Goal: Communication & Community: Answer question/provide support

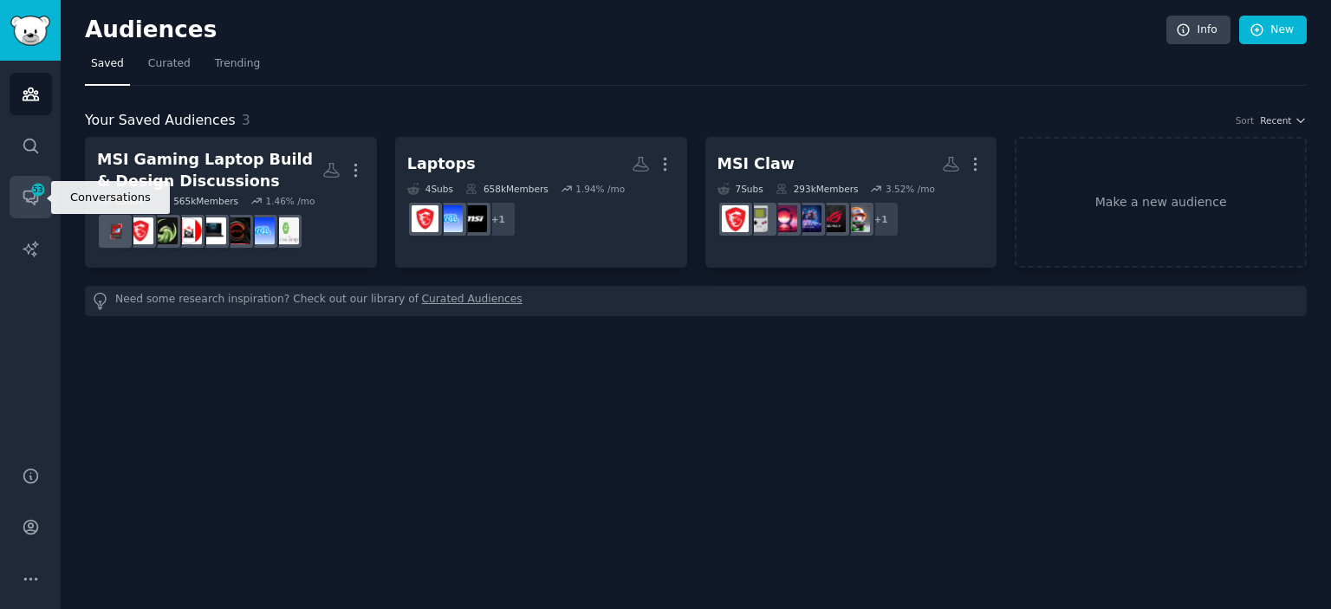
click at [30, 195] on span "53" at bounding box center [38, 190] width 16 height 12
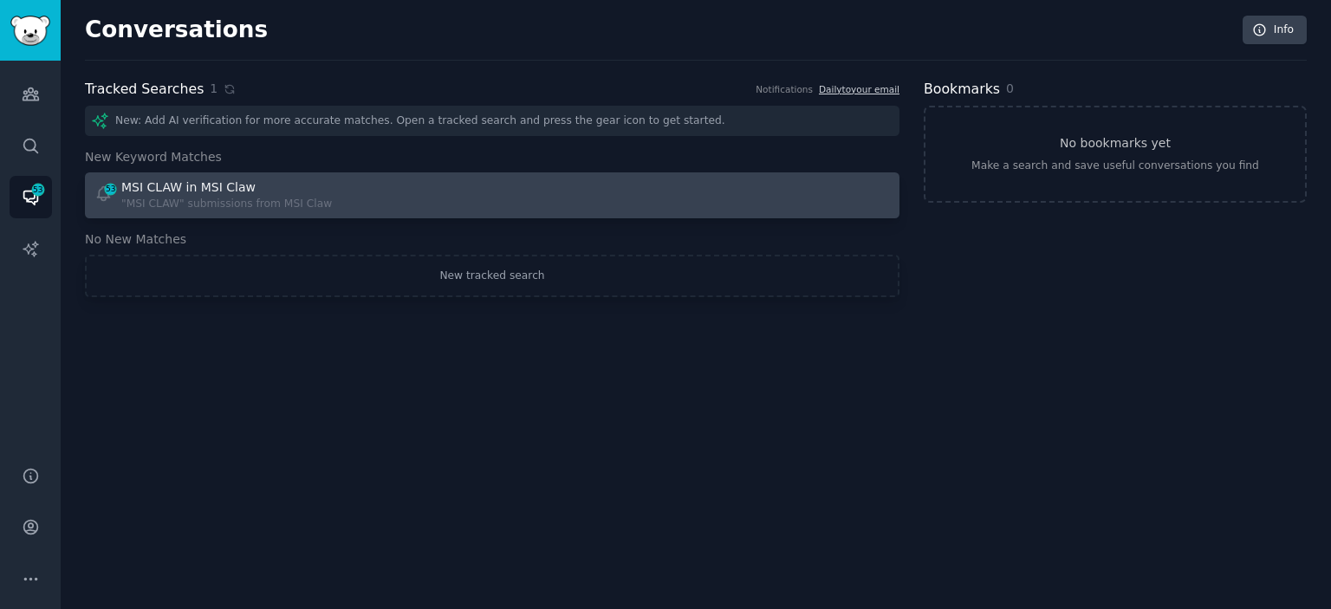
click at [194, 210] on div ""MSI CLAW" submissions from MSI Claw" at bounding box center [226, 205] width 211 height 16
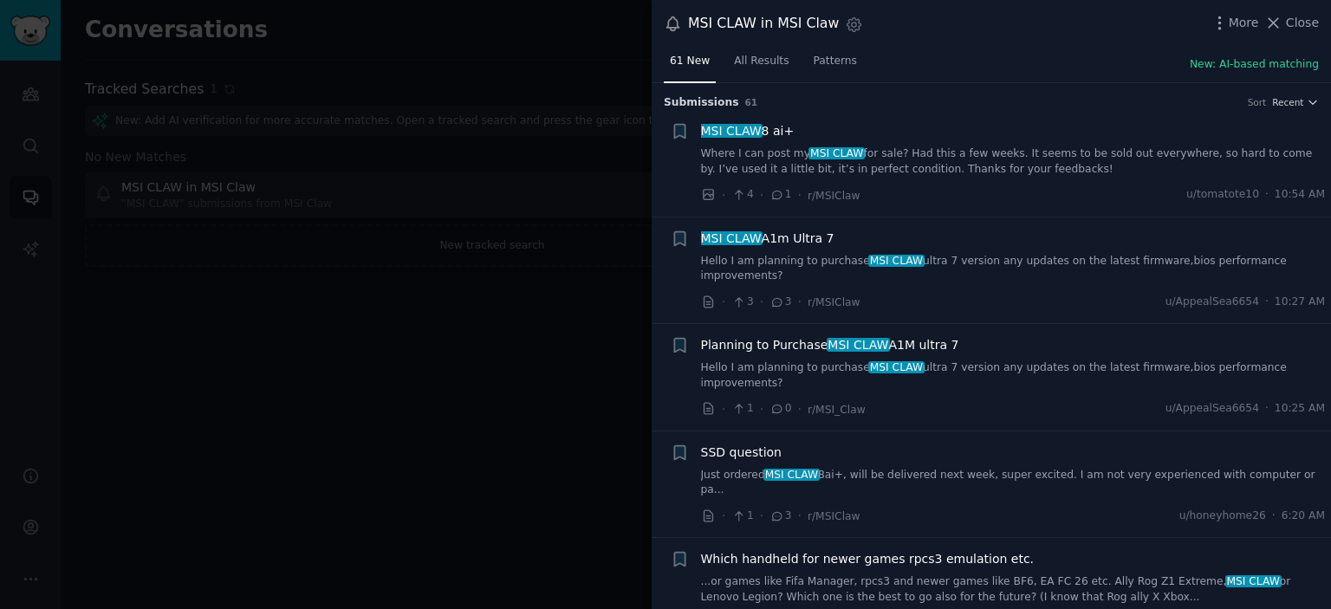
click at [941, 155] on link "Where I can post my MSI CLAW for sale? Had this a few weeks. It seems to be sol…" at bounding box center [1013, 161] width 625 height 30
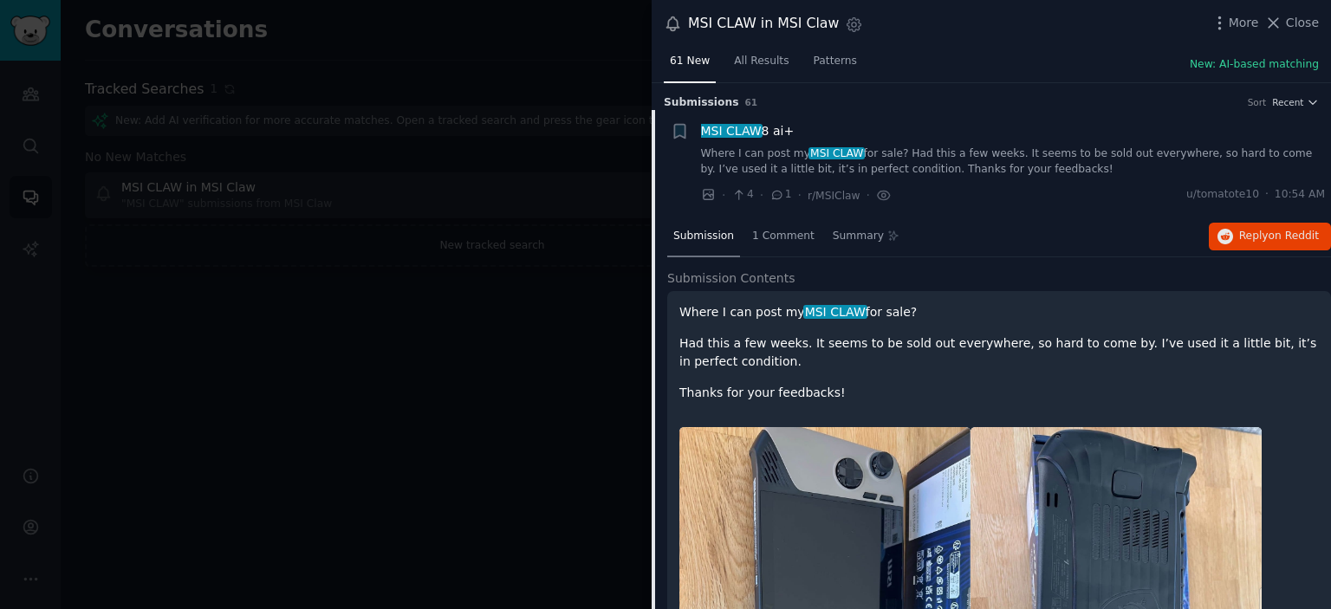
scroll to position [27, 0]
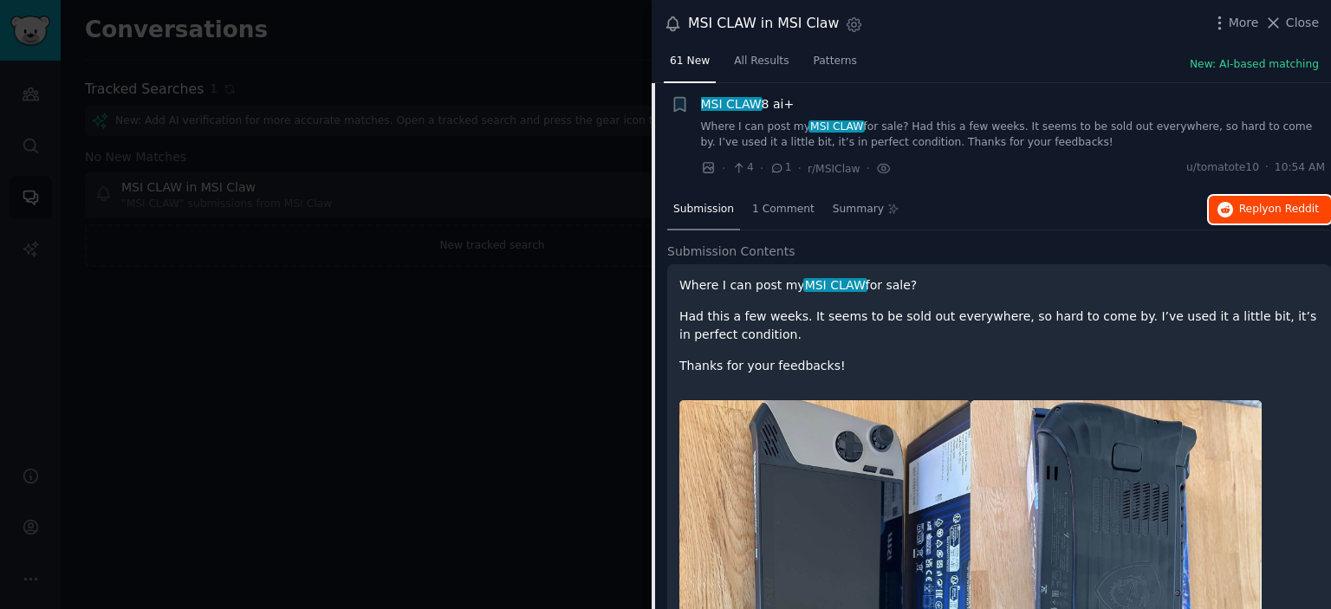
click at [1259, 216] on button "Reply on Reddit" at bounding box center [1270, 210] width 122 height 28
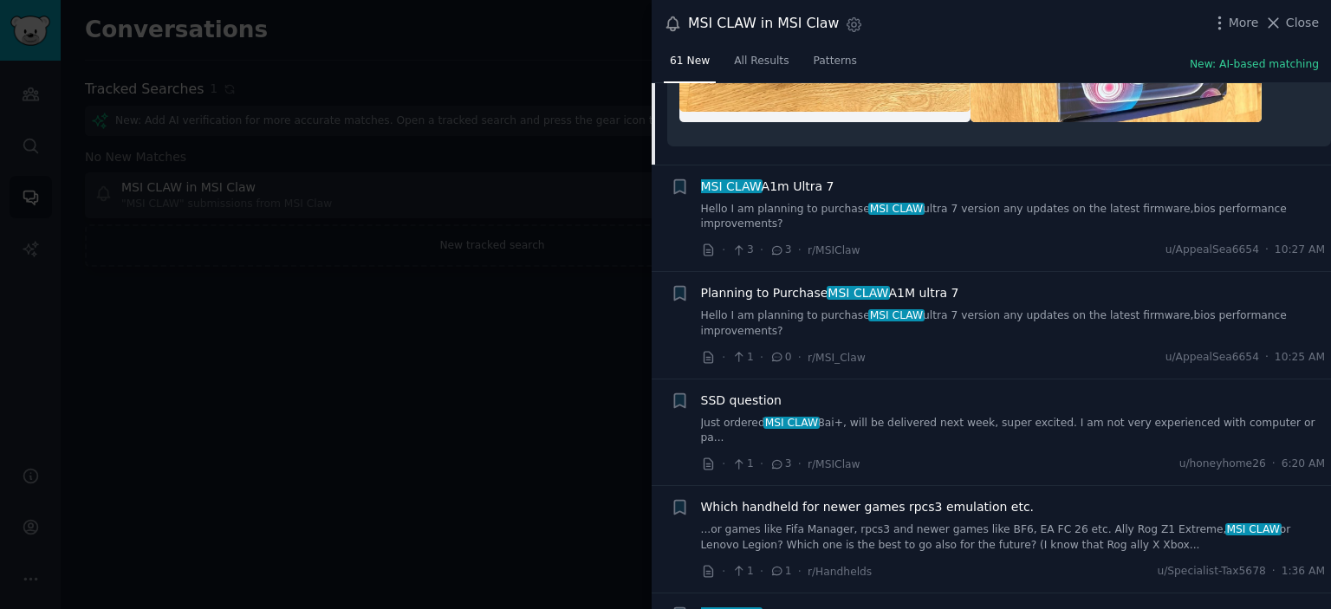
scroll to position [1085, 0]
click at [1025, 202] on link "Hello I am planning to purchase MSI CLAW ultra 7 version any updates on the lat…" at bounding box center [1013, 216] width 625 height 30
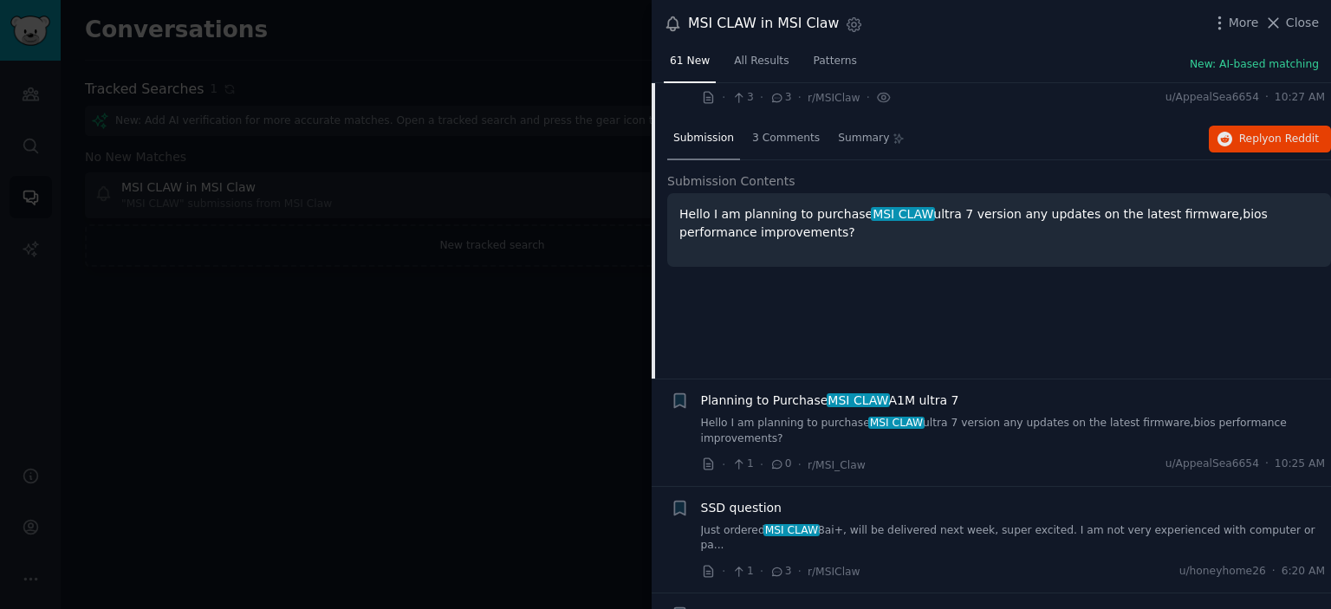
scroll to position [134, 0]
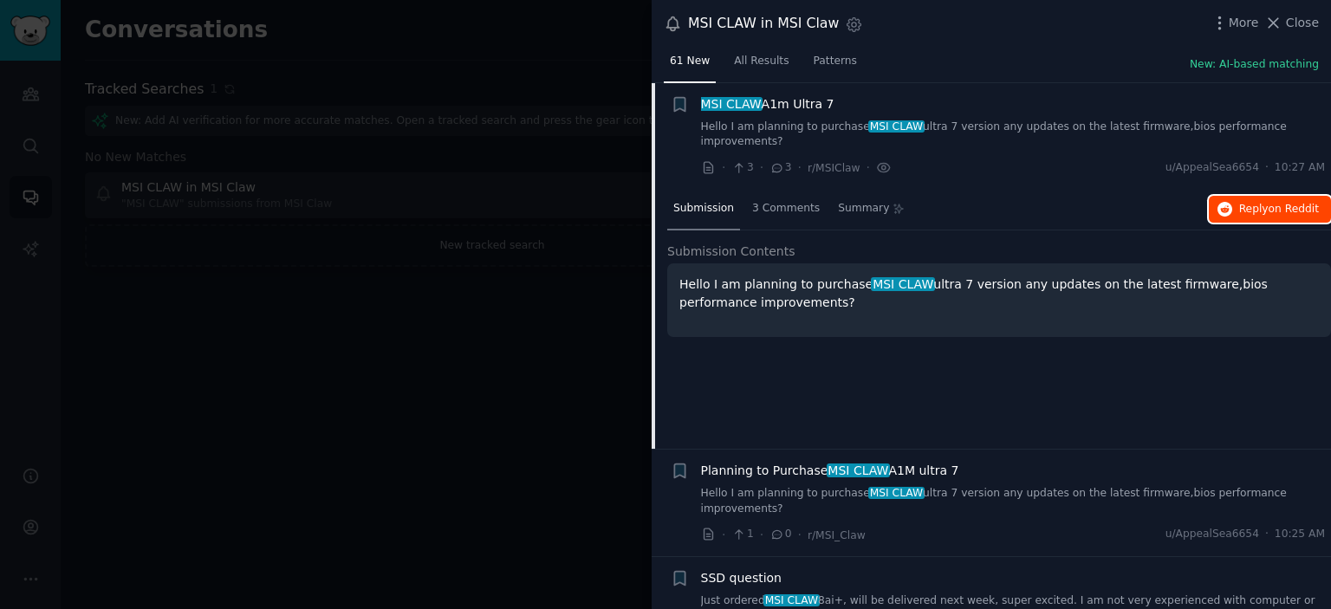
click at [1285, 201] on button "Reply on Reddit" at bounding box center [1270, 210] width 122 height 28
click at [1130, 275] on p "Hello I am planning to purchase MSI CLAW ultra 7 version any updates on the lat…" at bounding box center [998, 293] width 639 height 36
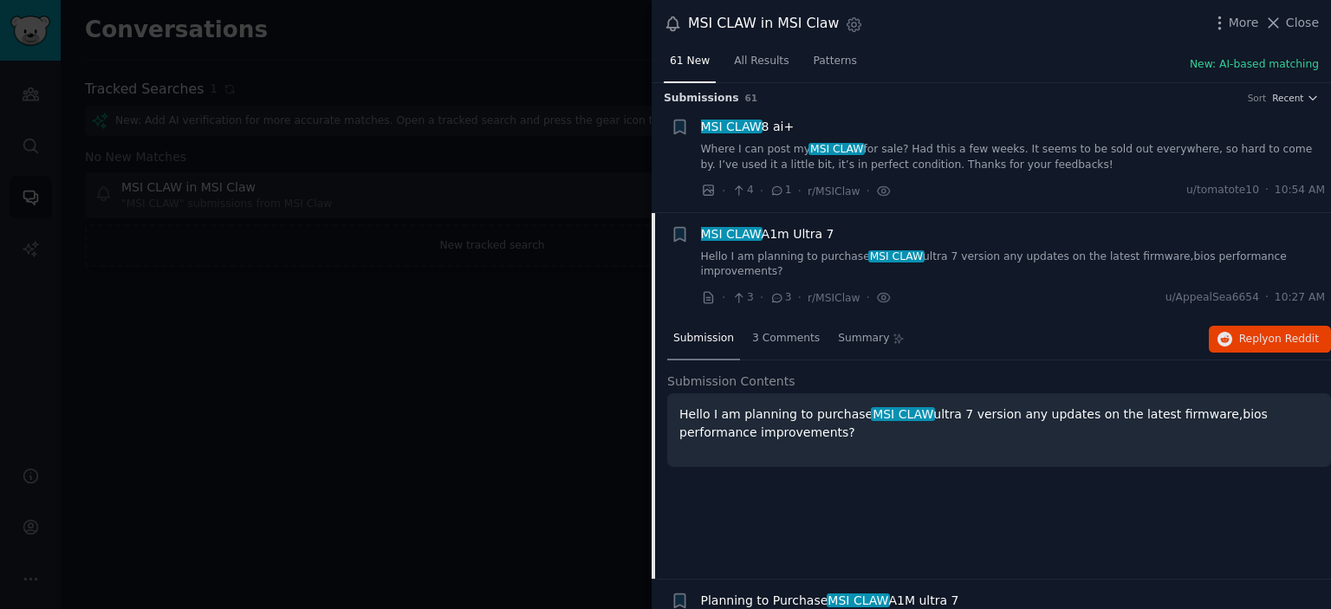
scroll to position [3, 0]
click at [1293, 335] on button "Reply on Reddit" at bounding box center [1270, 341] width 122 height 28
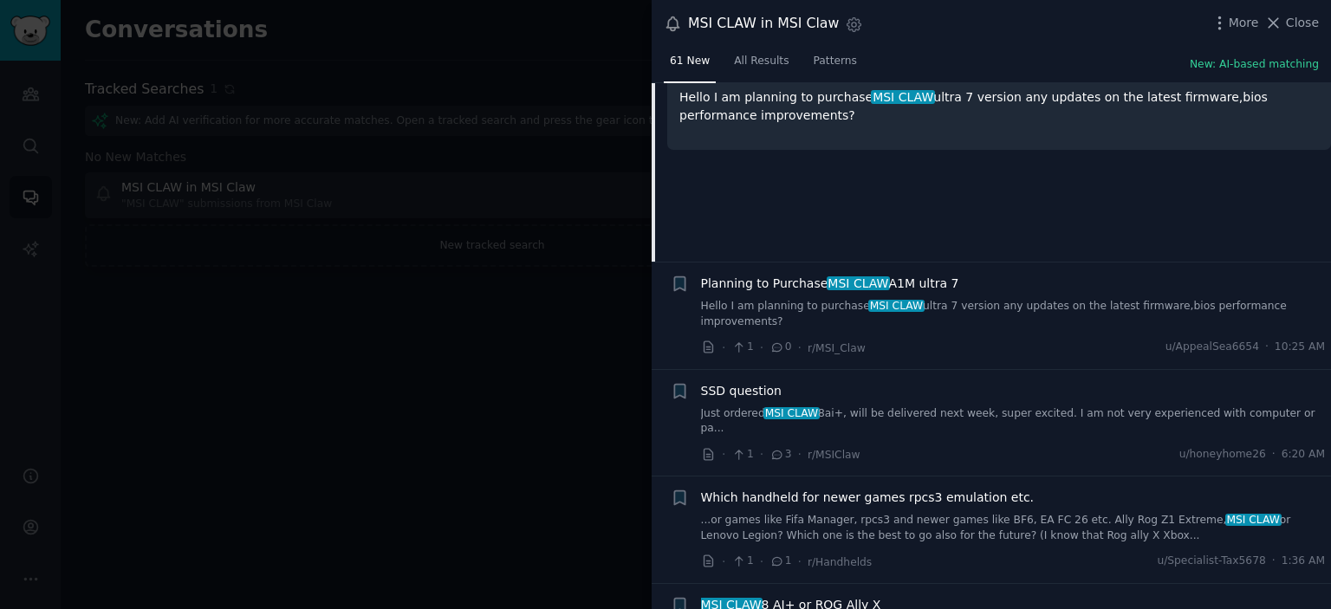
scroll to position [345, 0]
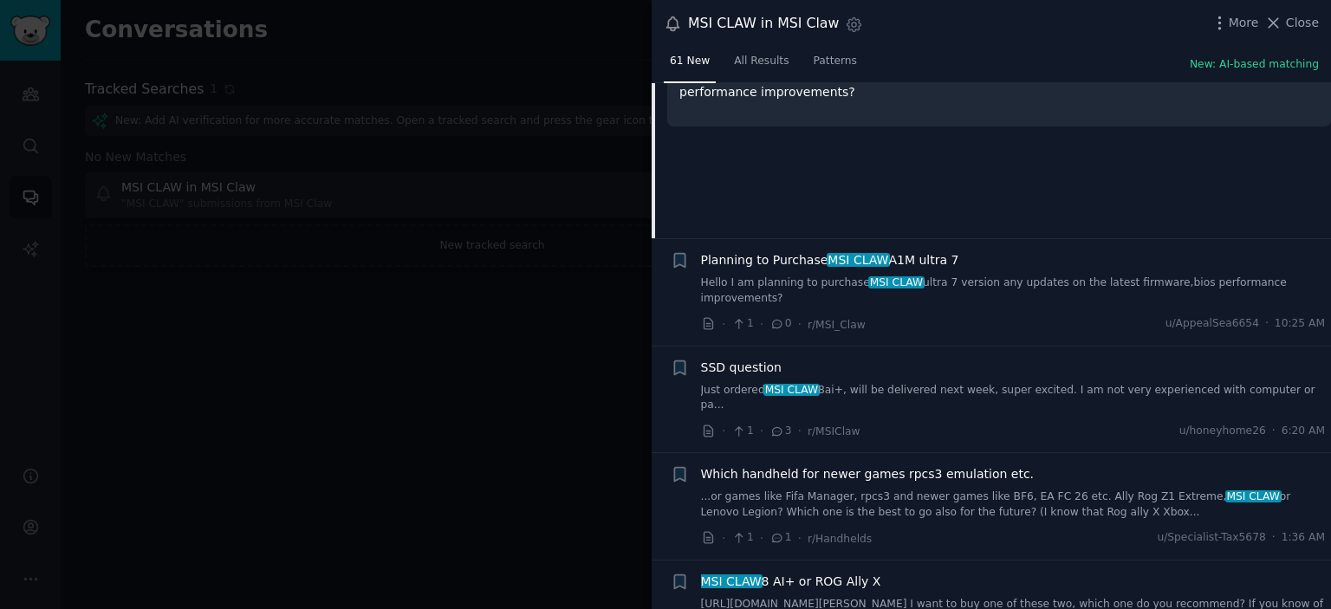
click at [915, 251] on span "Planning to Purchase MSI CLAW A1M ultra 7" at bounding box center [830, 260] width 258 height 18
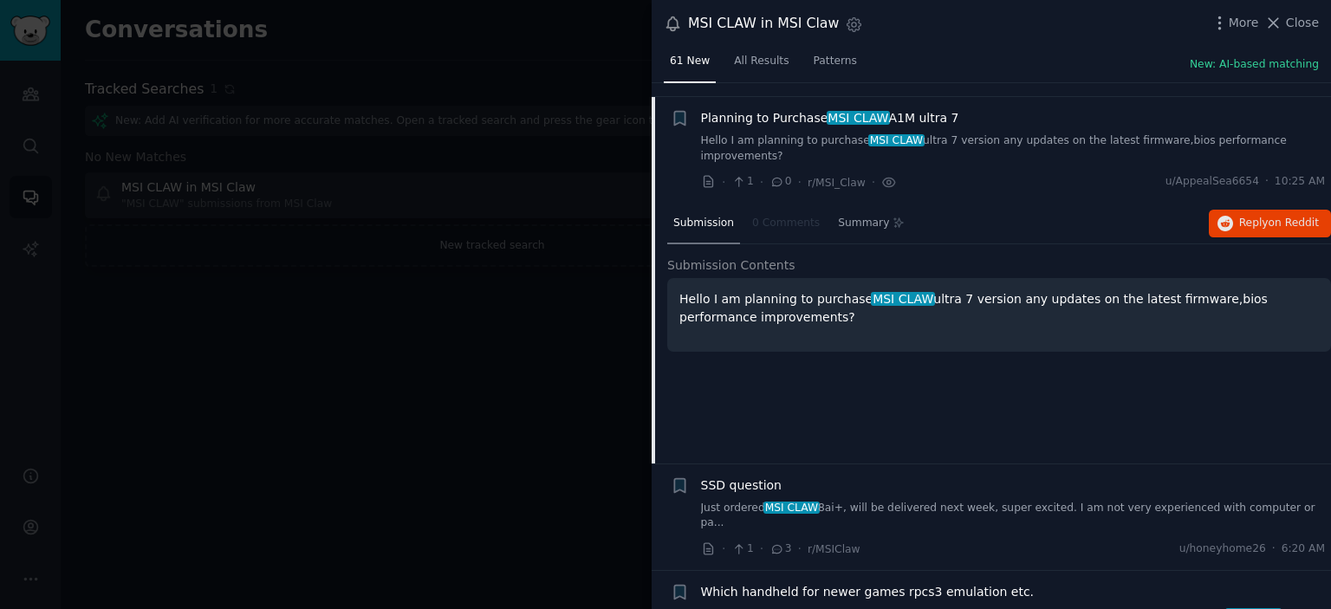
scroll to position [225, 0]
click at [1244, 217] on span "Reply on Reddit" at bounding box center [1279, 225] width 80 height 16
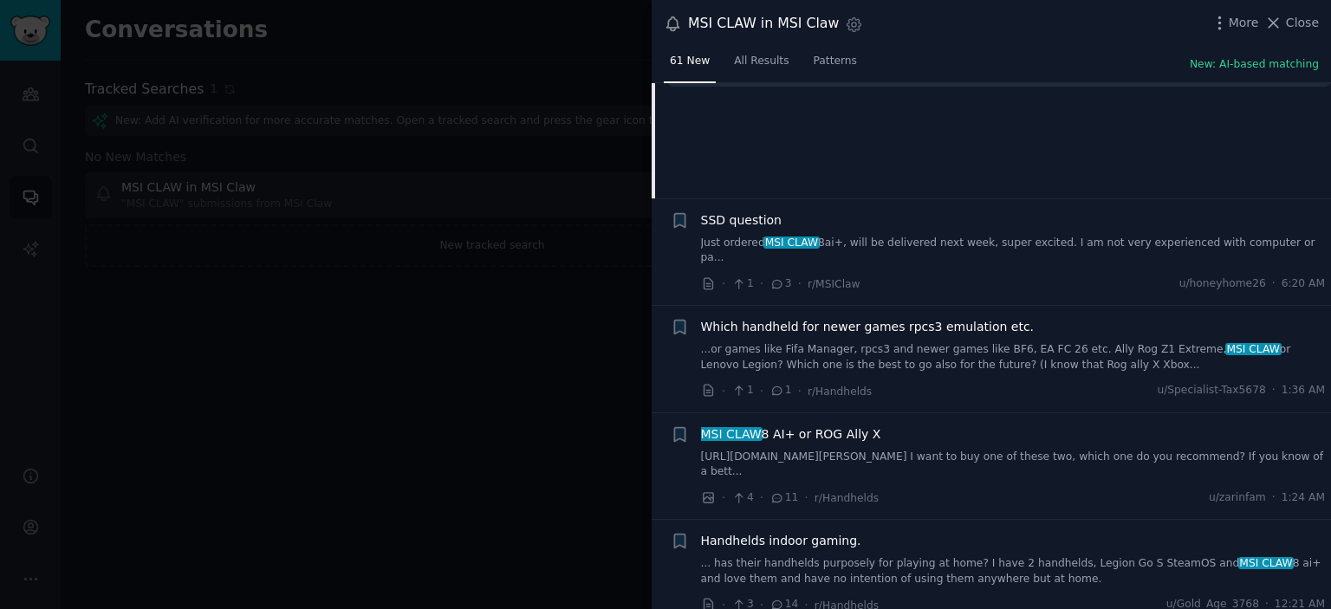
scroll to position [492, 0]
click at [759, 211] on span "SSD question" at bounding box center [741, 220] width 81 height 18
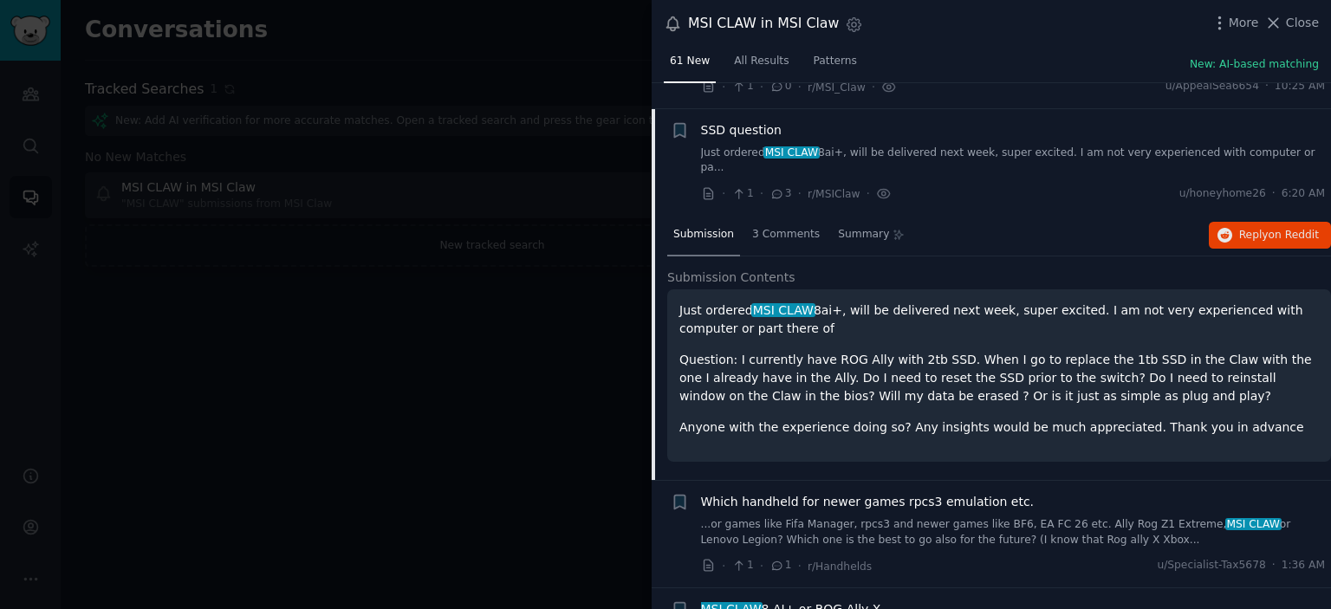
scroll to position [317, 0]
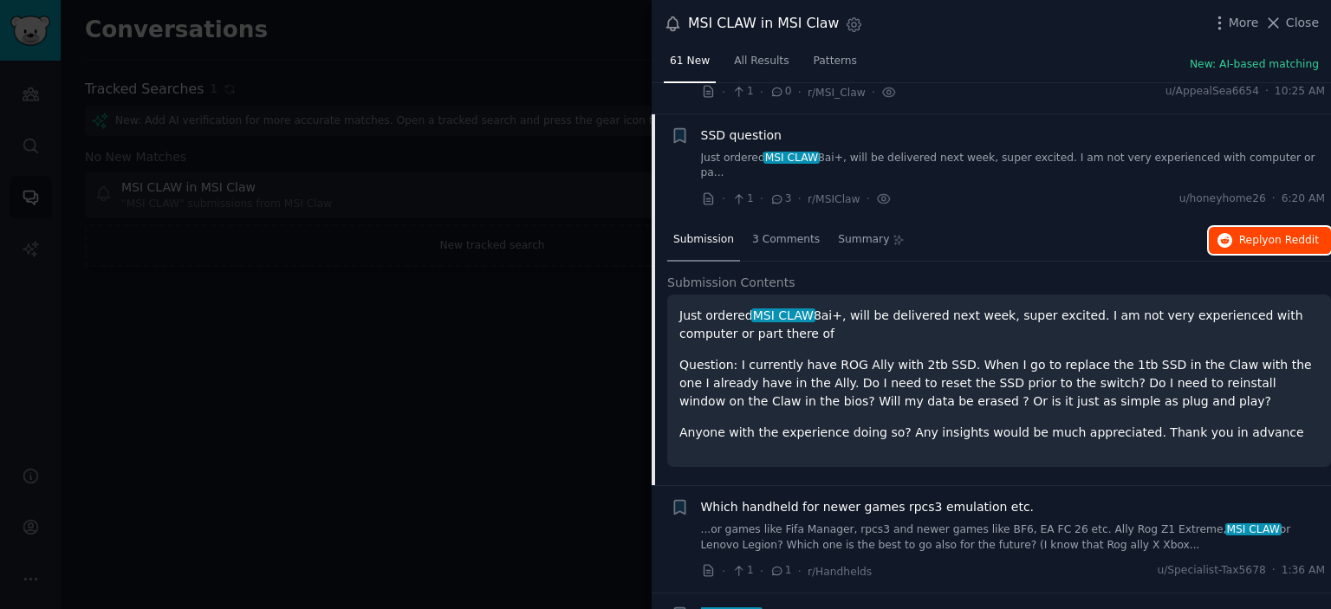
click at [1315, 227] on button "Reply on Reddit" at bounding box center [1270, 241] width 122 height 28
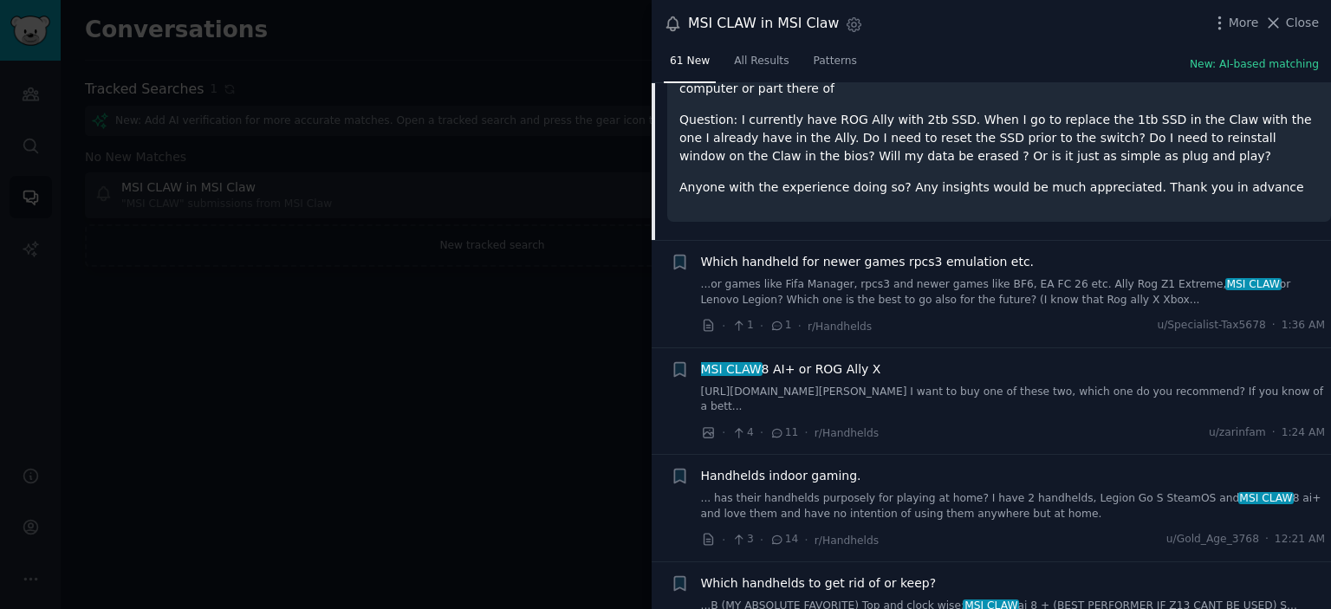
scroll to position [563, 0]
click at [829, 360] on span "MSI CLAW 8 AI+ or ROG Ally X" at bounding box center [791, 369] width 180 height 18
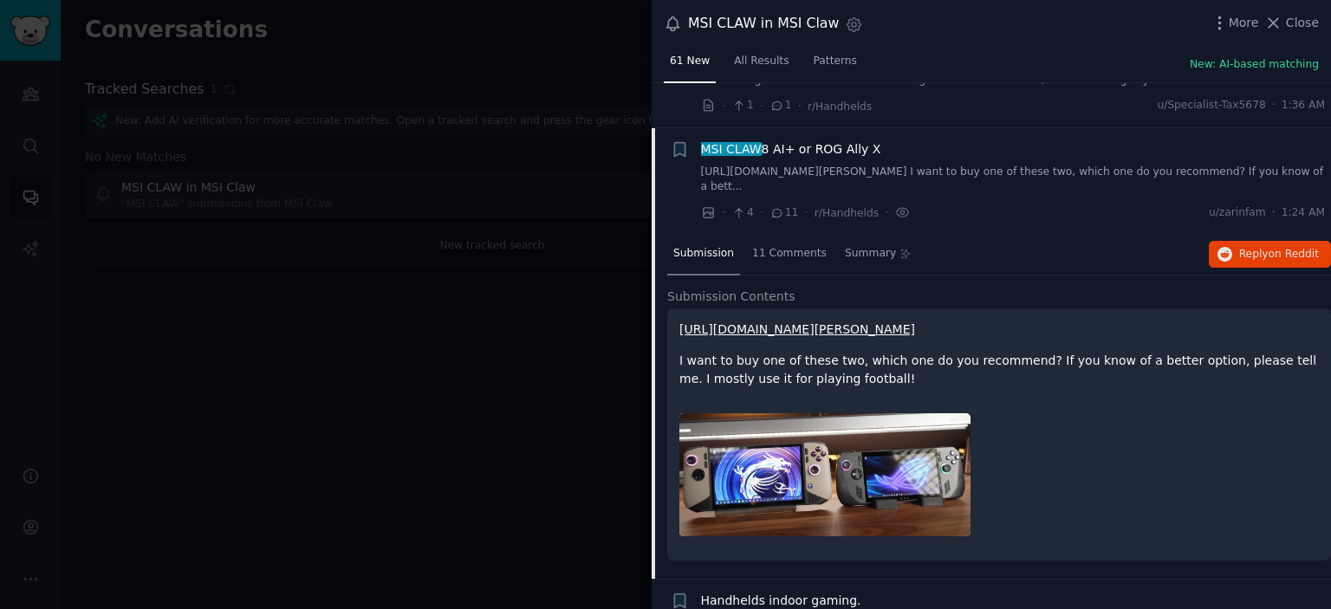
scroll to position [515, 0]
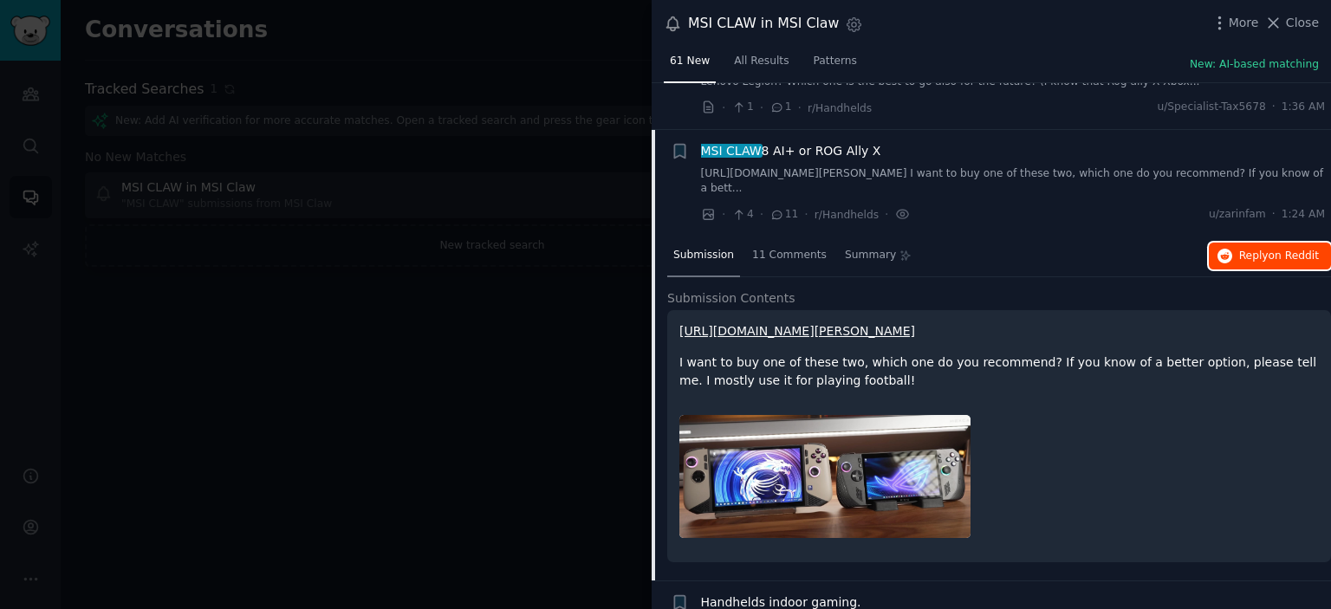
click at [1293, 250] on span "on Reddit" at bounding box center [1293, 256] width 50 height 12
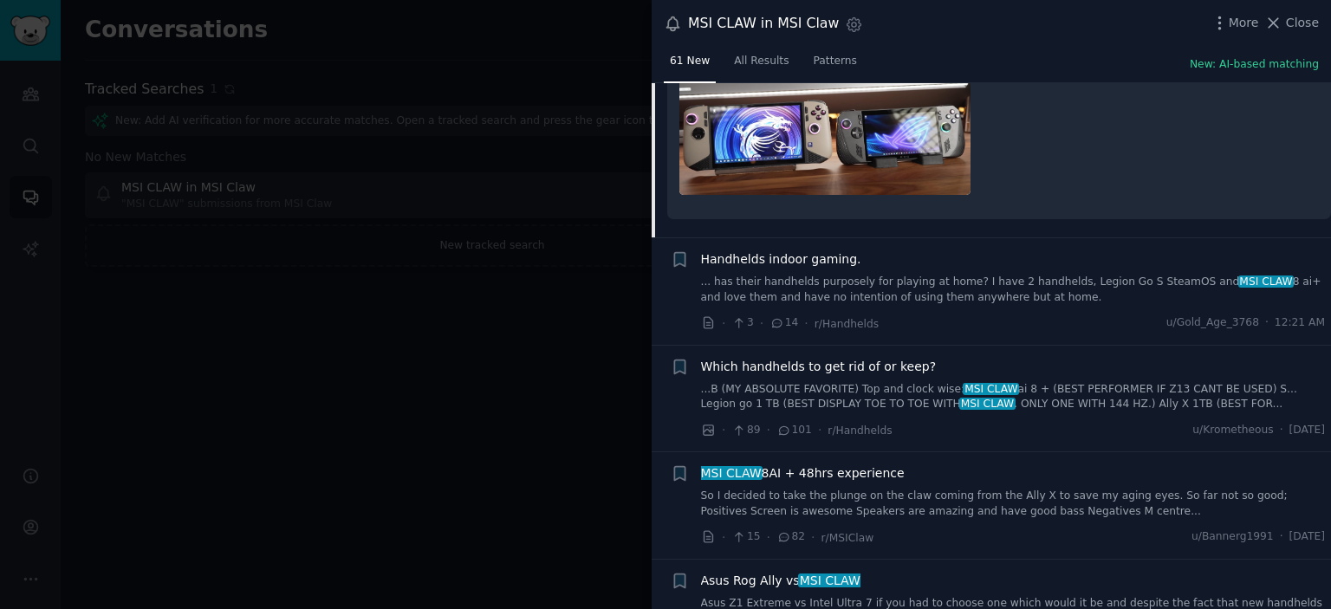
click at [895, 275] on link "... has their handhelds purposely for playing at home? I have 2 handhelds, Legi…" at bounding box center [1013, 290] width 625 height 30
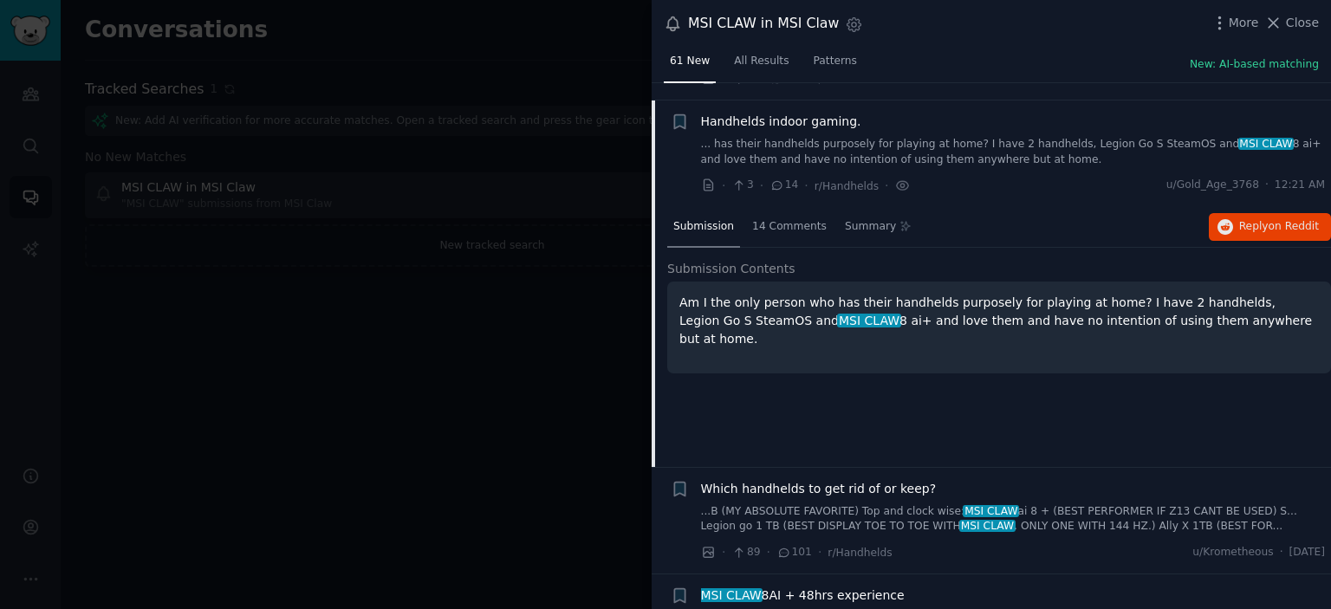
scroll to position [623, 0]
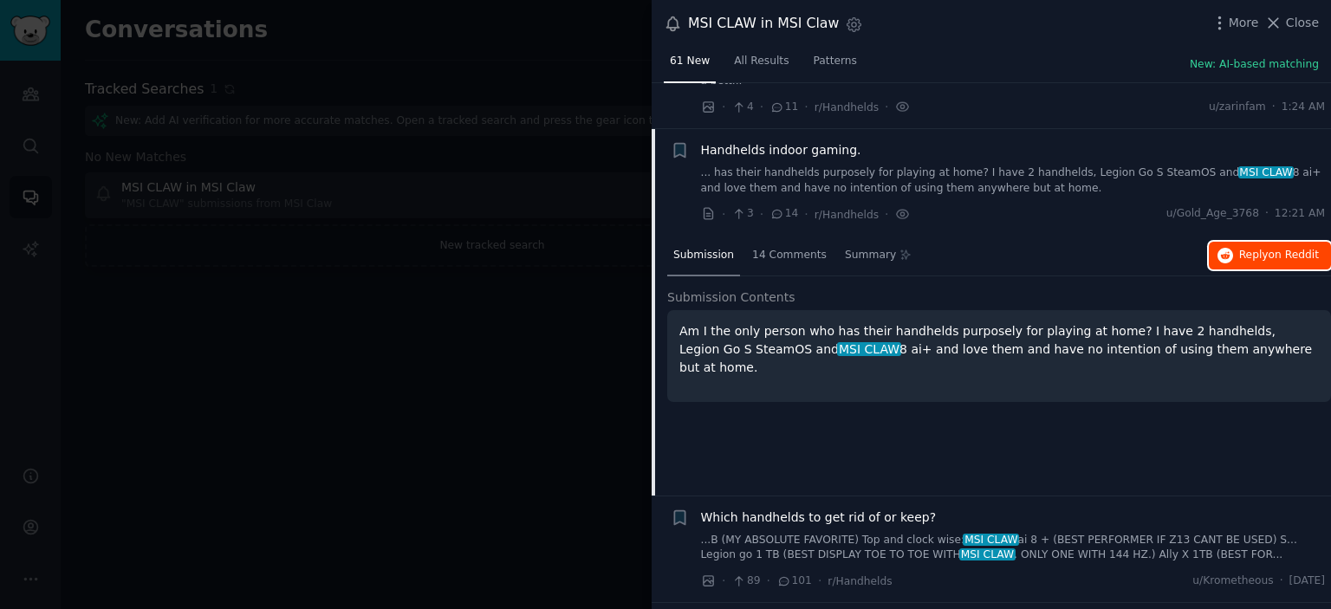
click at [1306, 249] on span "on Reddit" at bounding box center [1293, 255] width 50 height 12
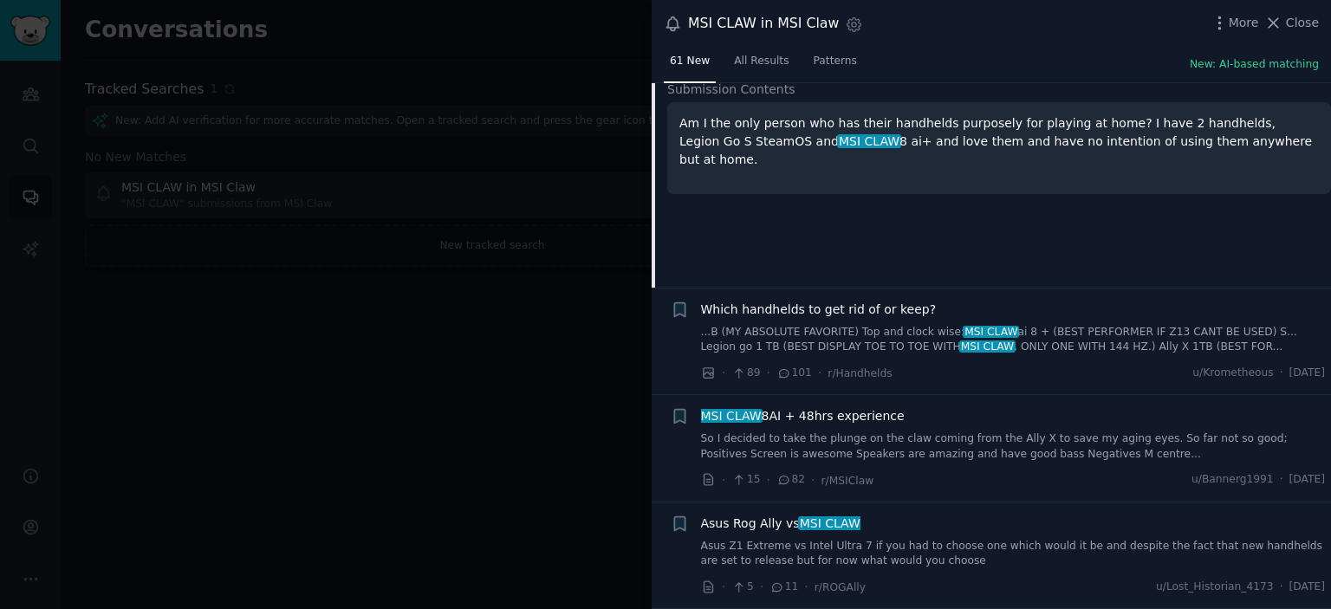
scroll to position [835, 0]
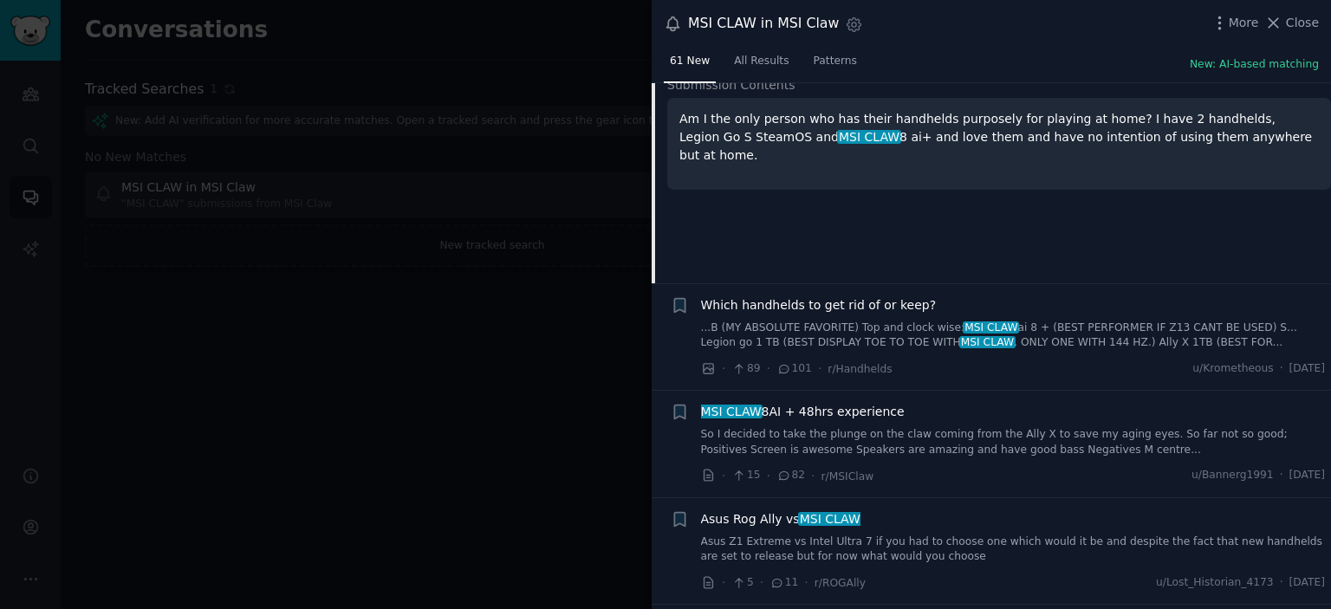
click at [879, 296] on span "Which handhelds to get rid of or keep?" at bounding box center [819, 305] width 236 height 18
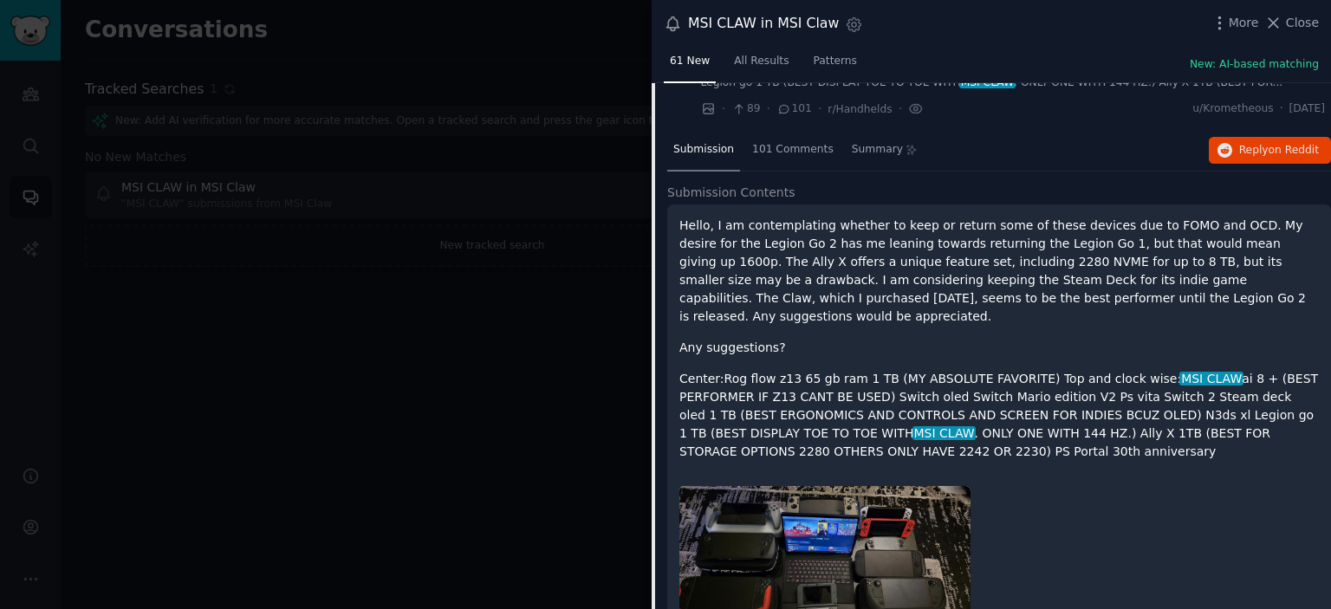
scroll to position [729, 0]
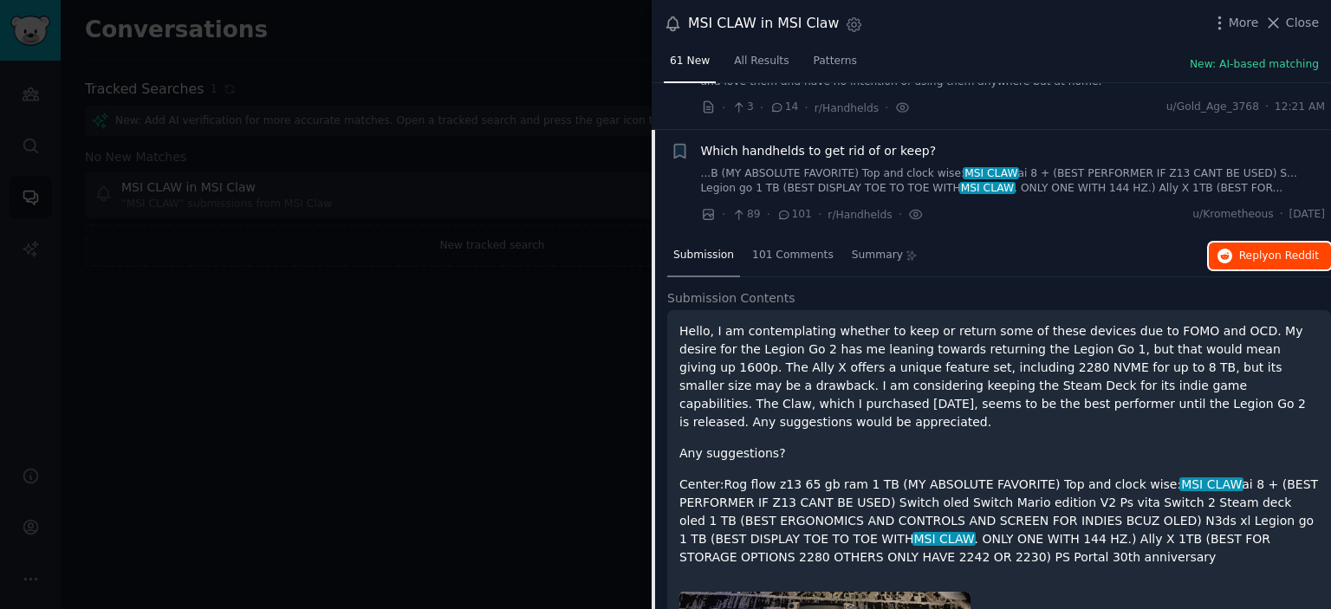
click at [1240, 249] on span "Reply on Reddit" at bounding box center [1279, 257] width 80 height 16
